Goal: Task Accomplishment & Management: Complete application form

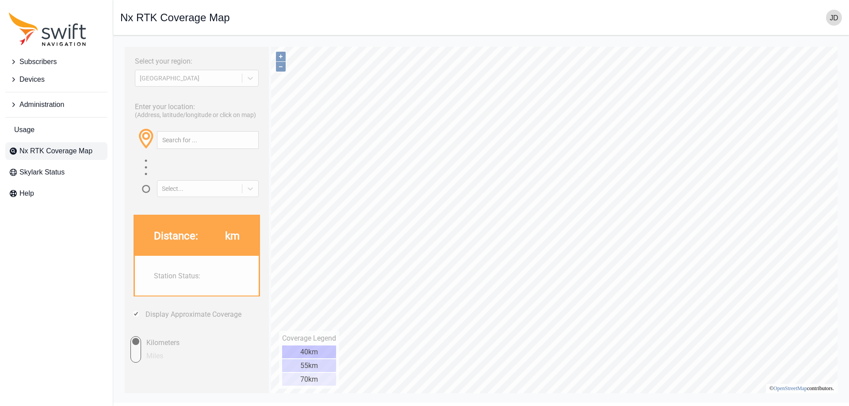
click at [36, 79] on span "Devices" at bounding box center [31, 79] width 25 height 11
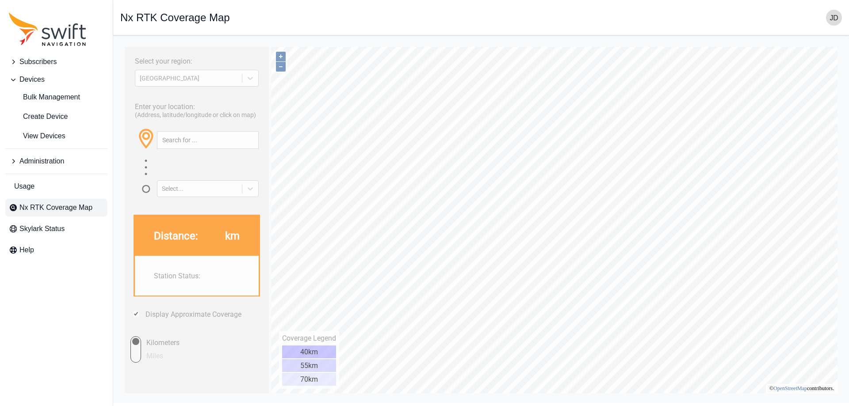
click at [38, 59] on span "Subscribers" at bounding box center [37, 62] width 37 height 11
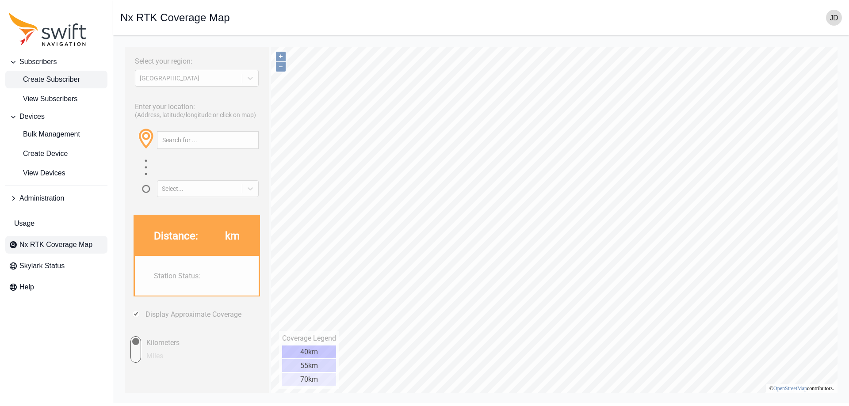
click at [52, 76] on span "Create Subscriber" at bounding box center [44, 79] width 71 height 11
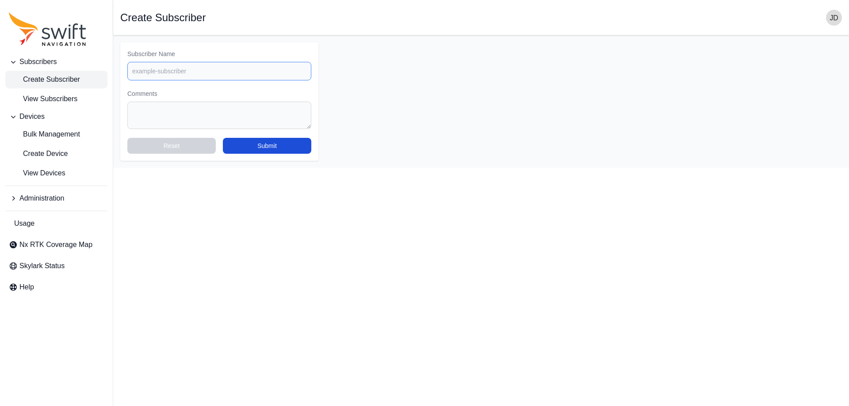
click at [201, 65] on input "Subscriber Name" at bounding box center [219, 71] width 184 height 19
paste input "Omega Foundation Services"
type input "Omega Foundation Services"
click at [260, 145] on button "Submit" at bounding box center [267, 146] width 88 height 16
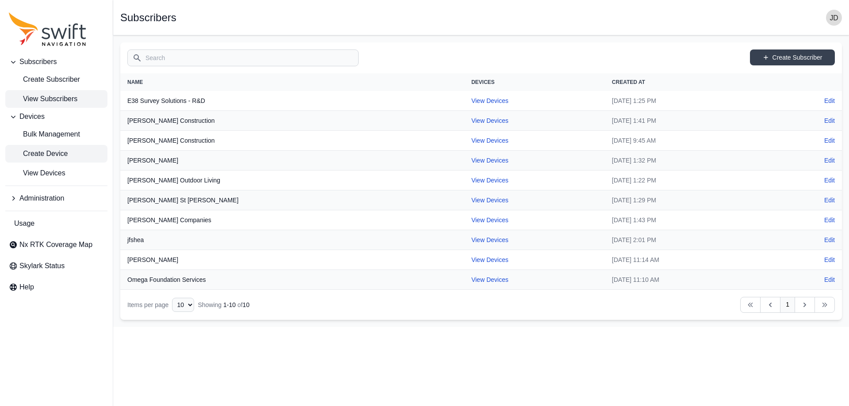
click at [41, 155] on span "Create Device" at bounding box center [38, 154] width 59 height 11
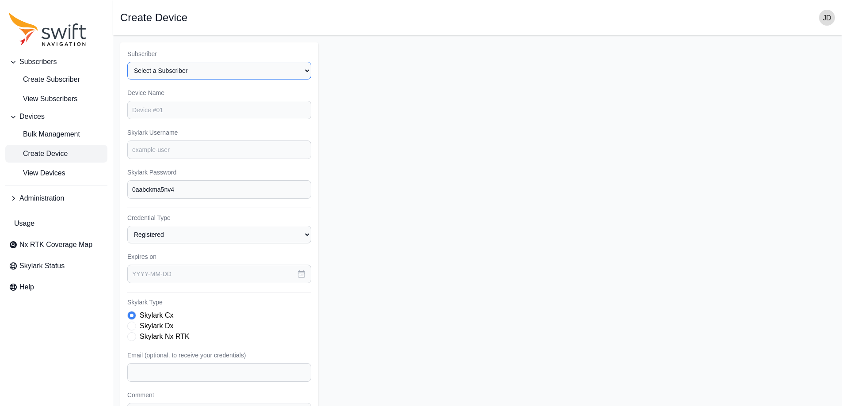
click at [233, 72] on select "Select a Subscriber E38 Survey Solutions - R&D [PERSON_NAME] Construction [PERS…" at bounding box center [219, 71] width 184 height 18
select select "126800ec-0e50-49c4-8693-139d21a76095"
click at [127, 62] on select "Select a Subscriber E38 Survey Solutions - R&D [PERSON_NAME] Construction [PERS…" at bounding box center [219, 71] width 184 height 18
click at [213, 118] on input "Device Name" at bounding box center [219, 110] width 184 height 19
type input "device1"
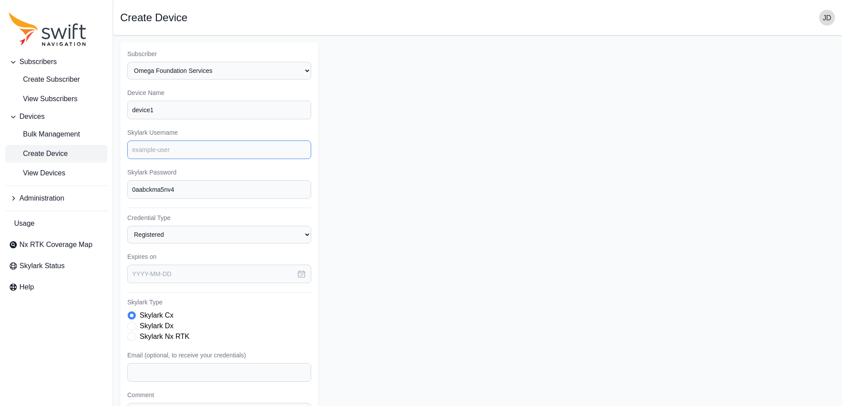
click at [202, 142] on input "Skylark Username" at bounding box center [219, 150] width 184 height 19
type input "omega1"
click at [161, 338] on label "Skylark Nx RTK" at bounding box center [165, 337] width 50 height 11
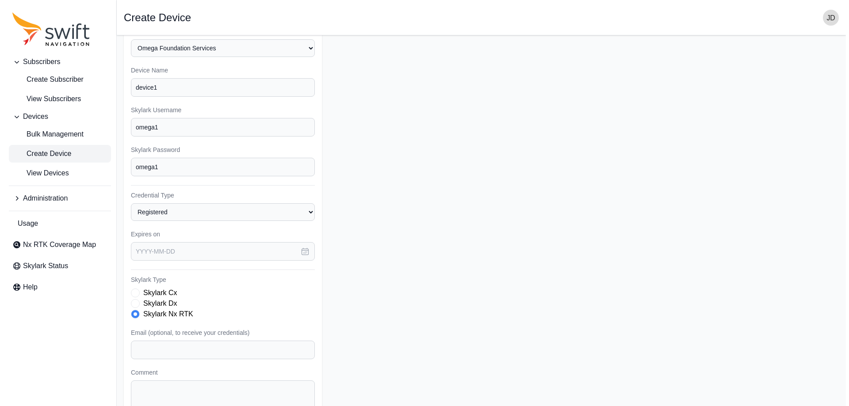
scroll to position [88, 0]
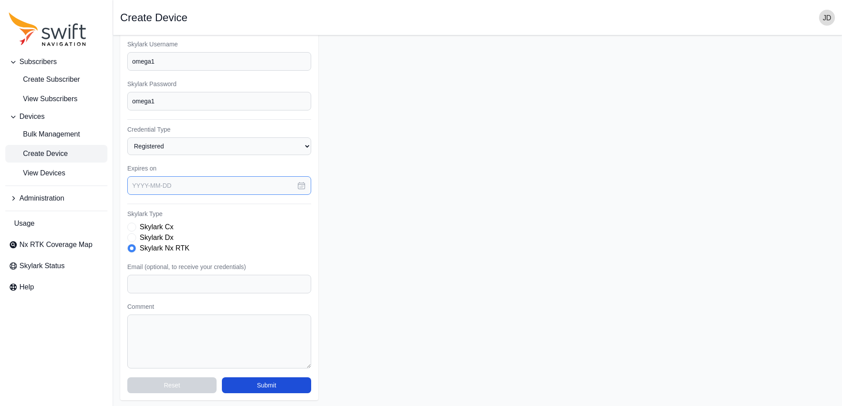
click at [197, 183] on input "text" at bounding box center [219, 185] width 184 height 19
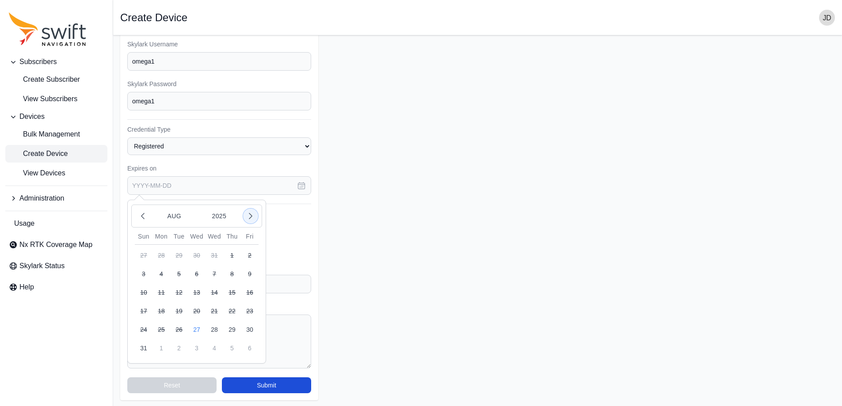
click at [253, 218] on icon "button" at bounding box center [250, 216] width 9 height 9
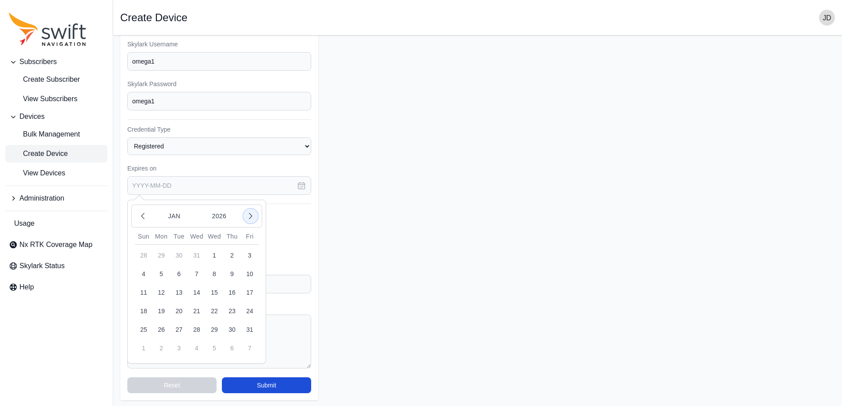
click at [253, 218] on icon "button" at bounding box center [250, 216] width 9 height 9
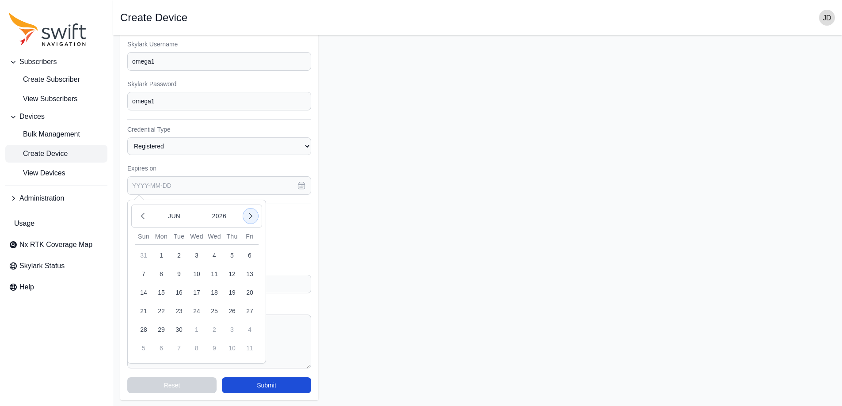
click at [253, 218] on icon "button" at bounding box center [250, 216] width 9 height 9
click at [213, 329] on button "27" at bounding box center [215, 330] width 18 height 18
type input "[DATE]"
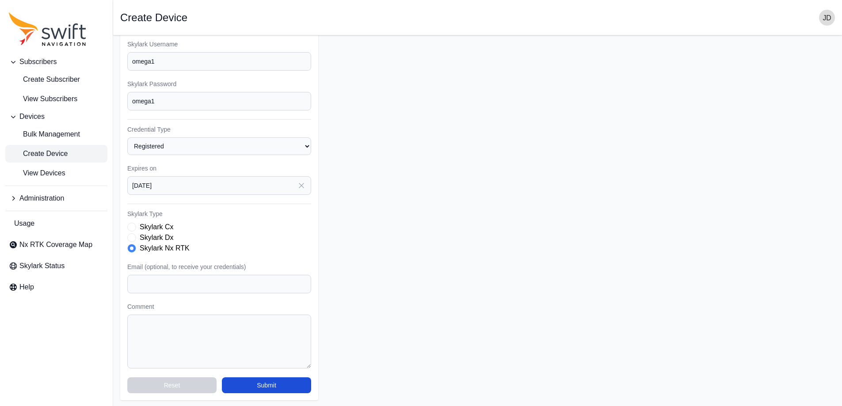
click at [251, 272] on div "Email (optional, to receive your credentials)" at bounding box center [219, 278] width 184 height 31
click at [248, 284] on input "Email (optional, to receive your credentials)" at bounding box center [219, 284] width 184 height 19
type input "[EMAIL_ADDRESS][DOMAIN_NAME]"
click at [366, 317] on form "Subscriber Select a Subscriber E38 Survey Solutions - R&D [PERSON_NAME] Constru…" at bounding box center [477, 177] width 715 height 446
click at [282, 391] on button "Submit" at bounding box center [266, 385] width 89 height 16
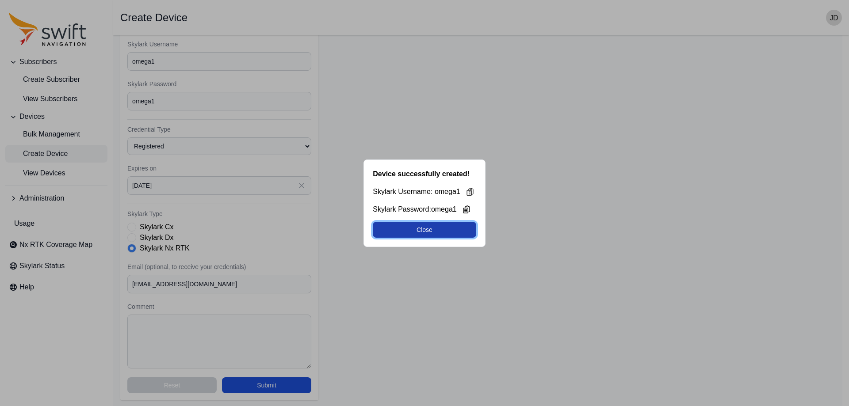
click at [421, 233] on button "Close" at bounding box center [424, 230] width 103 height 16
